Goal: Register for event/course

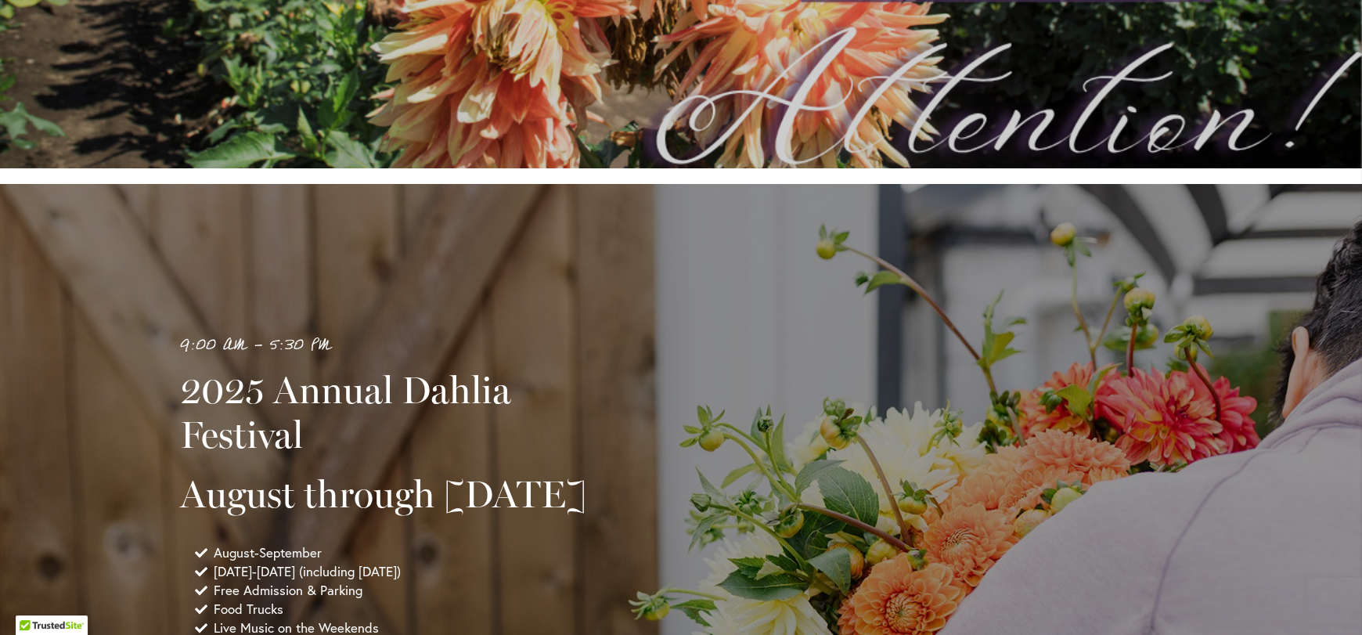
scroll to position [1017, 0]
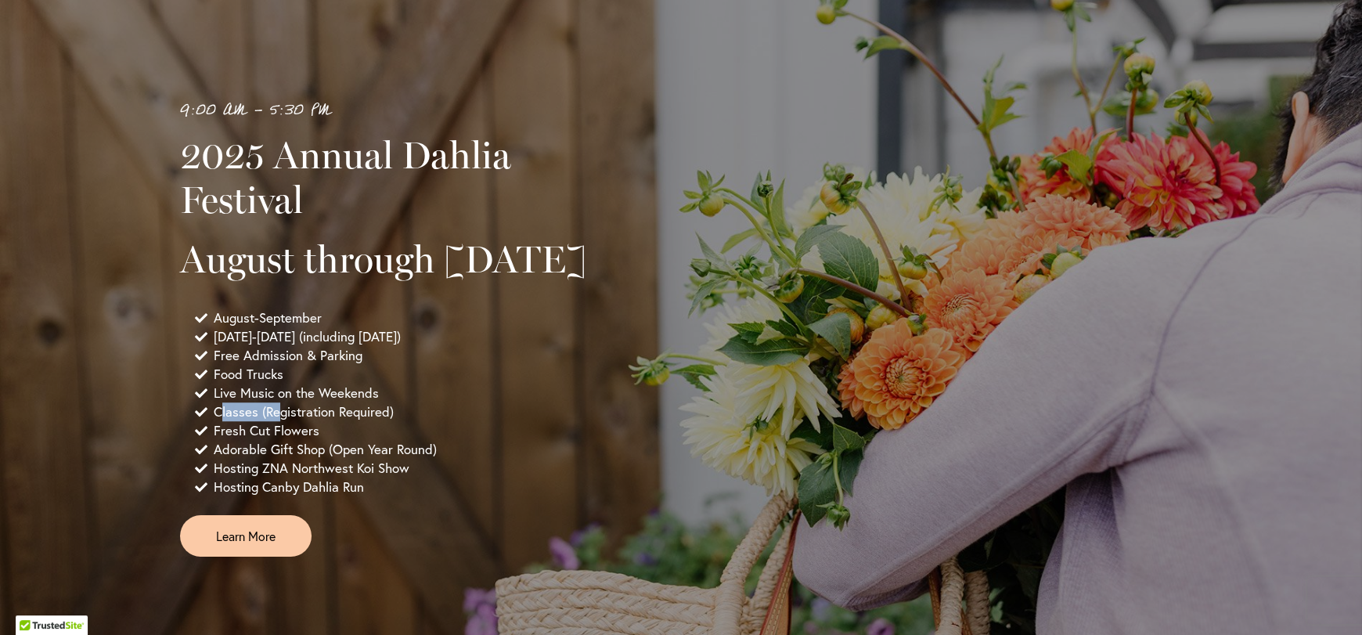
drag, startPoint x: 217, startPoint y: 457, endPoint x: 276, endPoint y: 446, distance: 60.5
click at [276, 421] on span "Classes (Registration Required)" at bounding box center [304, 411] width 180 height 19
click at [249, 440] on span "Fresh Cut Flowers" at bounding box center [267, 430] width 106 height 19
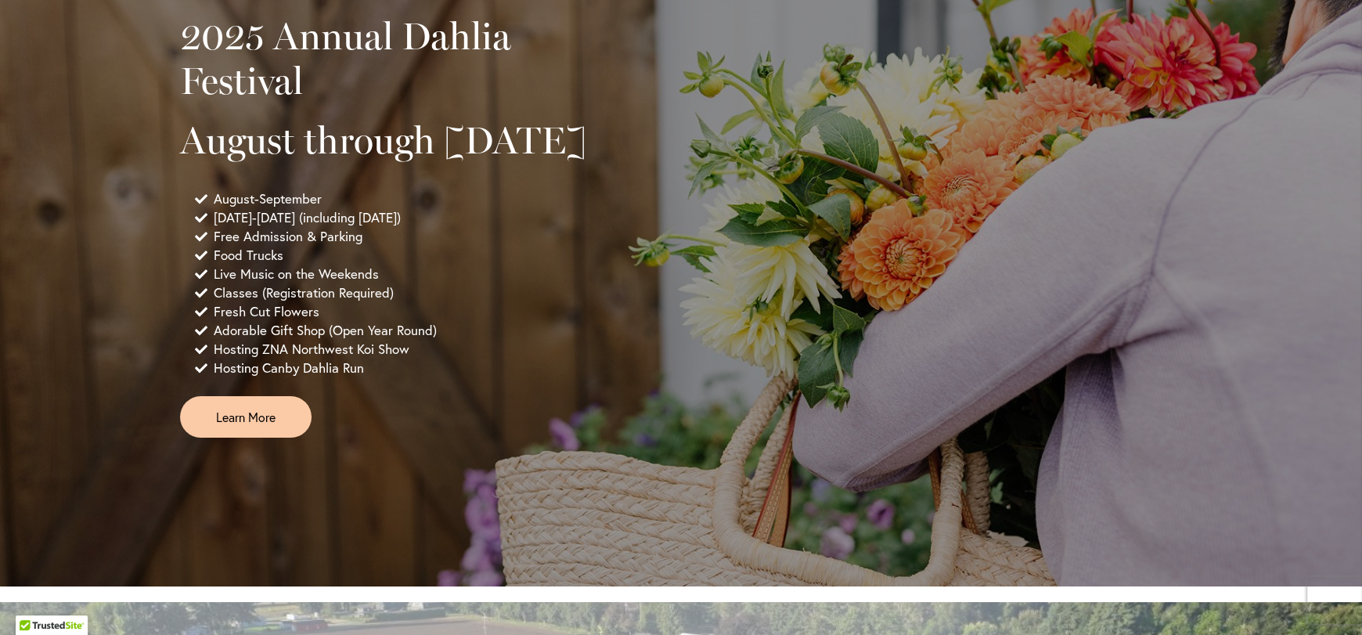
scroll to position [1173, 0]
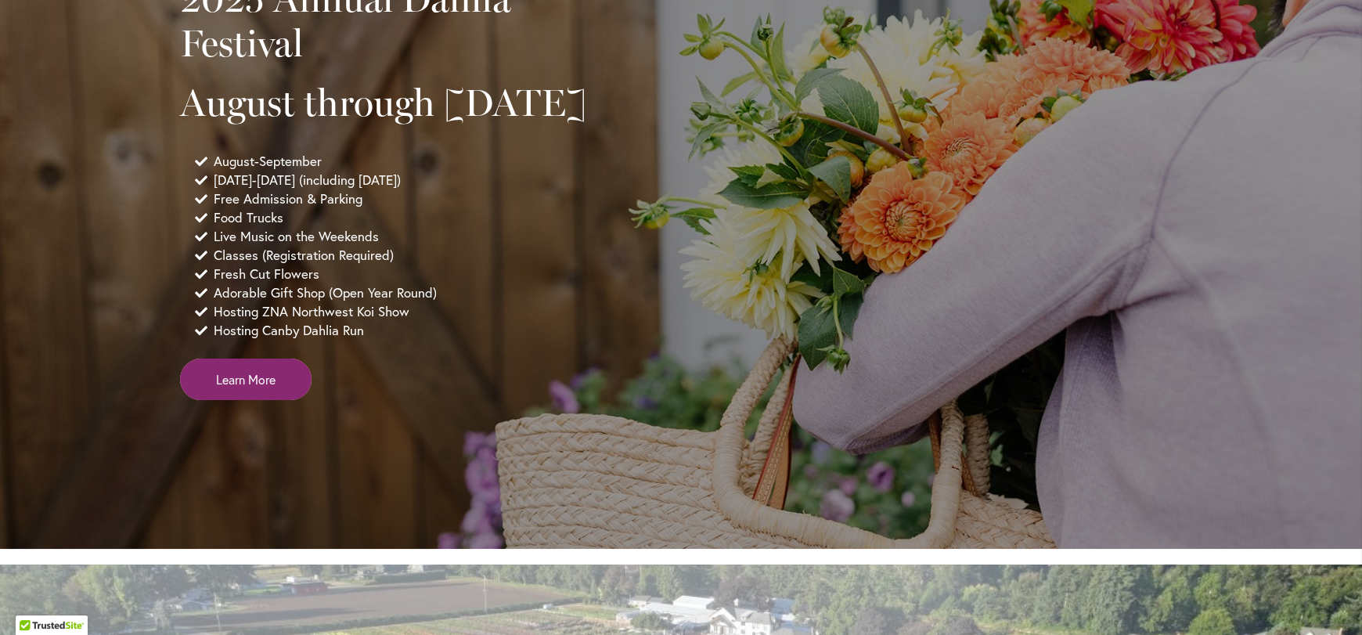
click at [247, 388] on span "Learn More" at bounding box center [245, 379] width 59 height 18
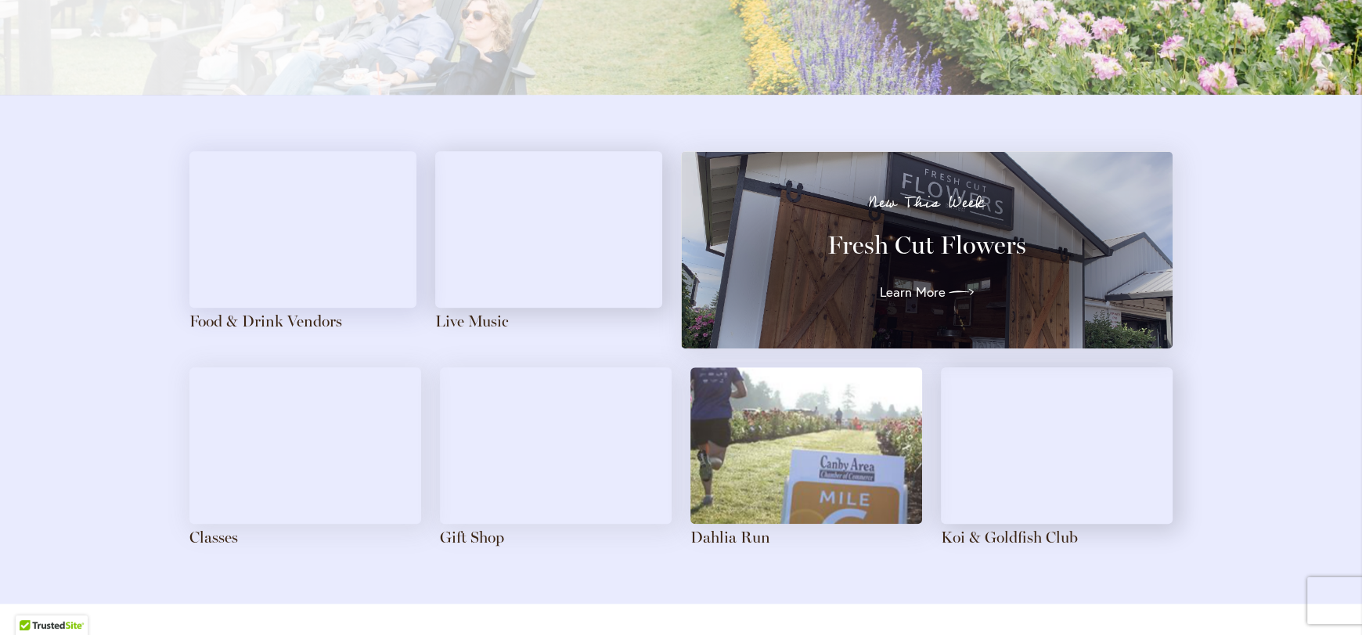
scroll to position [1721, 0]
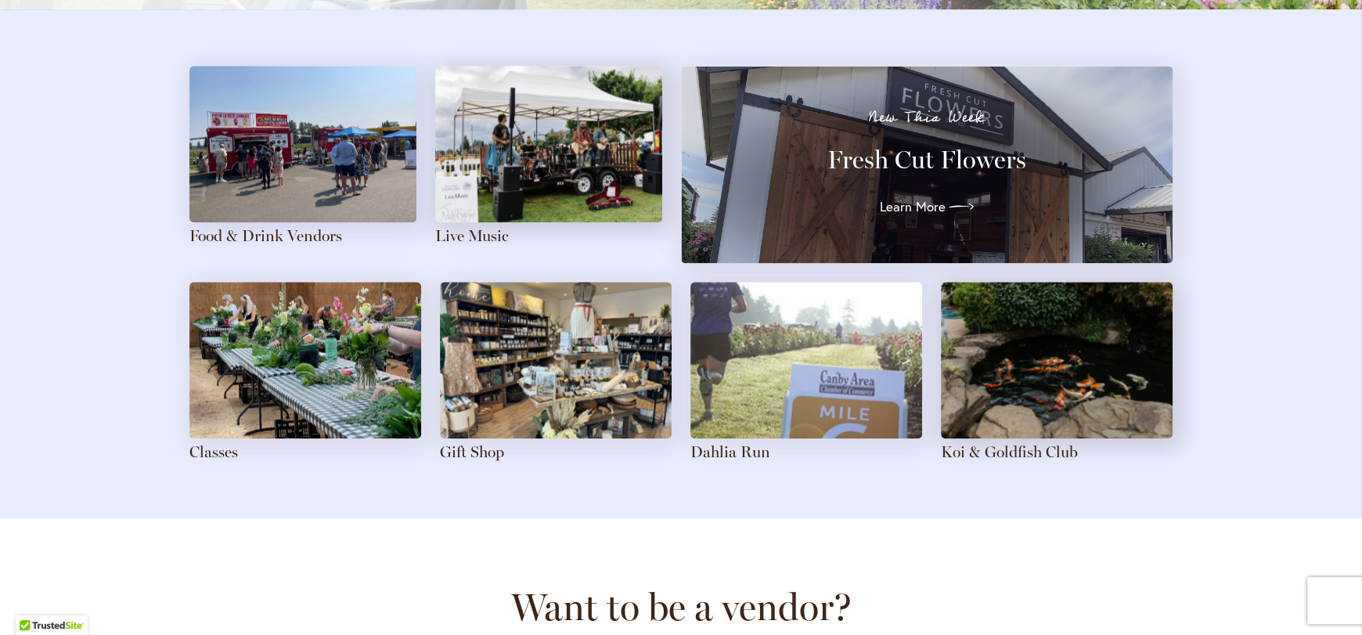
click at [254, 171] on img at bounding box center [302, 144] width 227 height 157
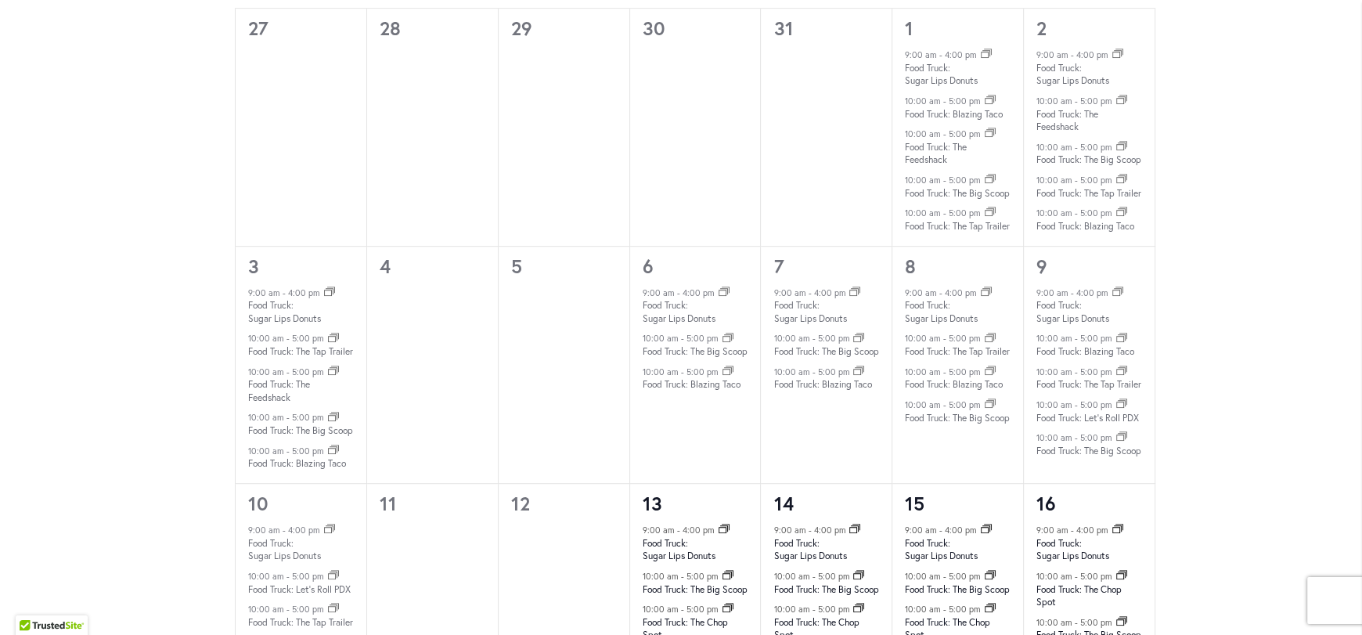
scroll to position [1046, 0]
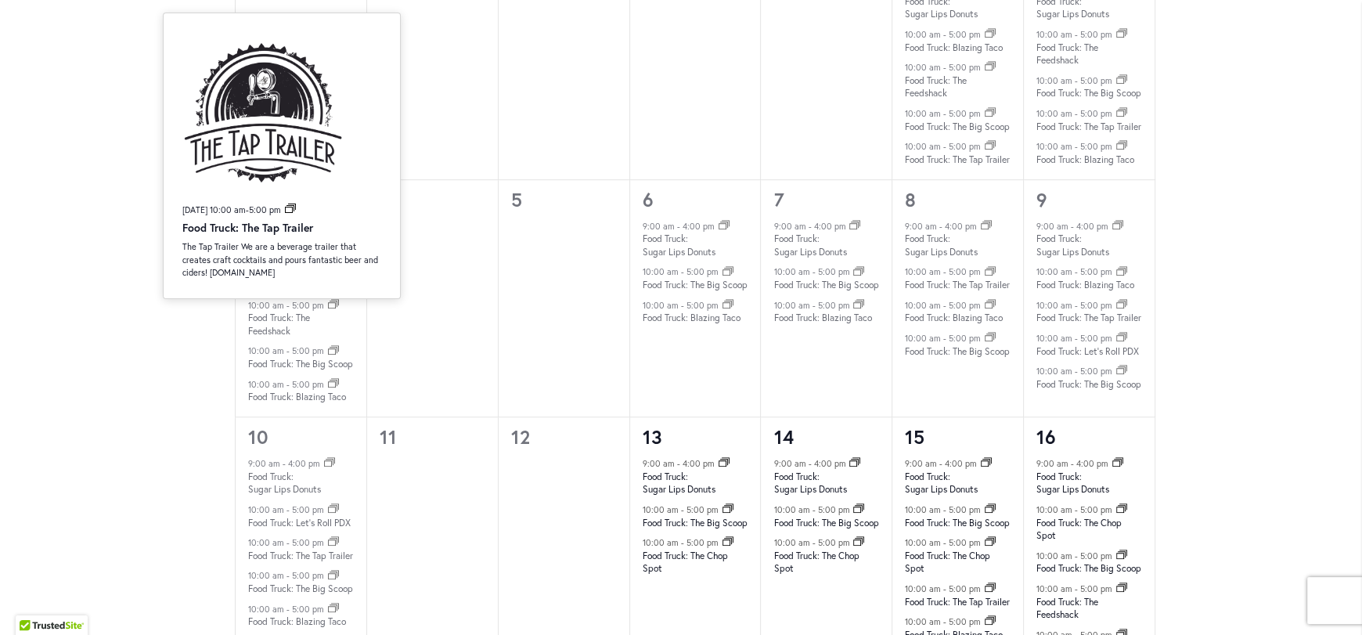
drag, startPoint x: 273, startPoint y: 276, endPoint x: 169, endPoint y: 281, distance: 104.2
click at [169, 281] on div "[DATE] 10:00 am - 5:00 pm Event Series Food Truck: The Tap Trailer The Tap Trai…" at bounding box center [282, 156] width 238 height 286
copy p "[DOMAIN_NAME]"
